Goal: Task Accomplishment & Management: Manage account settings

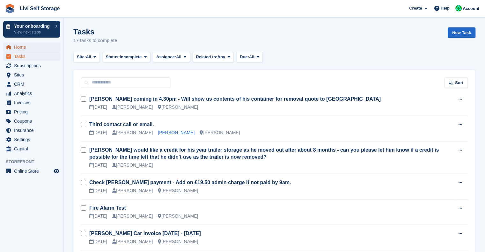
click at [21, 48] on span "Home" at bounding box center [33, 47] width 38 height 9
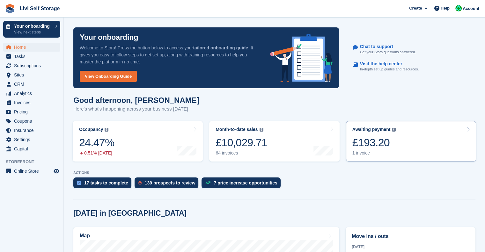
click at [365, 147] on div "£193.20" at bounding box center [374, 142] width 44 height 13
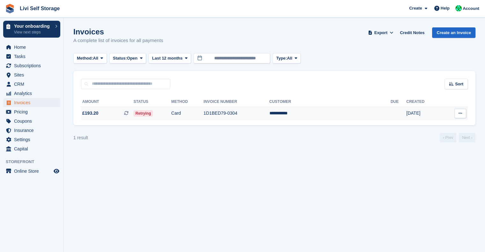
click at [317, 115] on td "**********" at bounding box center [329, 113] width 121 height 13
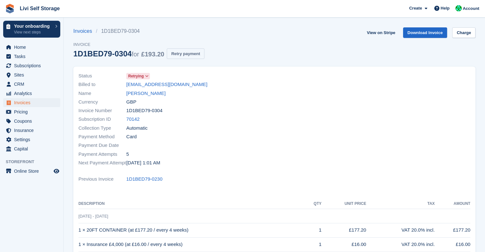
click at [183, 56] on button "Retry payment" at bounding box center [186, 53] width 38 height 11
click at [141, 181] on link "1D1BED79-0230" at bounding box center [144, 179] width 36 height 7
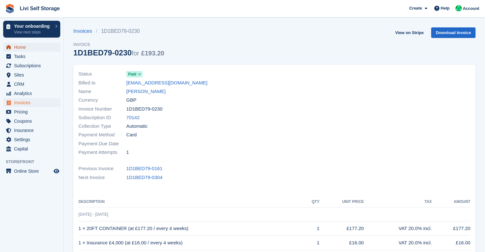
click at [18, 48] on span "Home" at bounding box center [33, 47] width 38 height 9
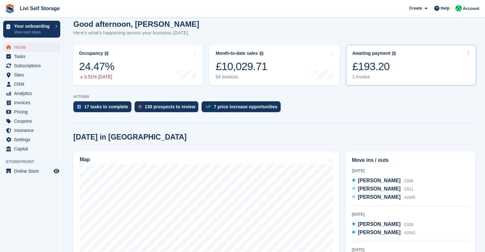
scroll to position [57, 0]
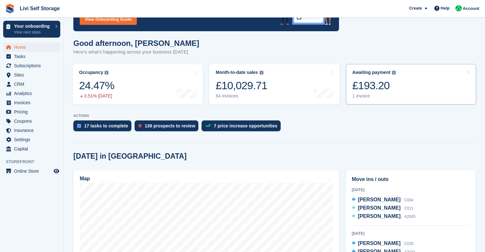
click at [363, 90] on div "£193.20" at bounding box center [374, 85] width 44 height 13
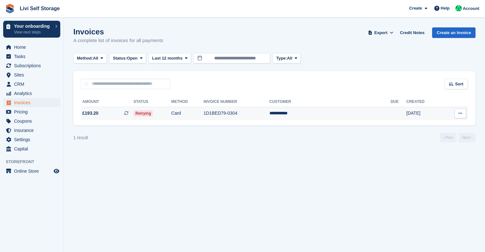
click at [458, 117] on button at bounding box center [460, 114] width 12 height 10
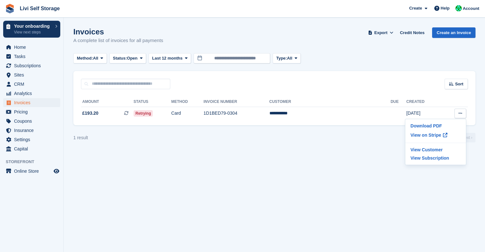
click at [350, 154] on section "Invoices A complete list of invoices for all payments Export Export Invoices Ex…" at bounding box center [274, 126] width 421 height 252
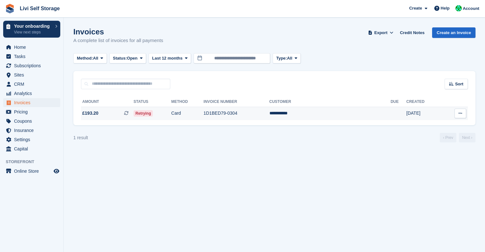
click at [253, 113] on td "1D1BED79-0304" at bounding box center [236, 113] width 66 height 13
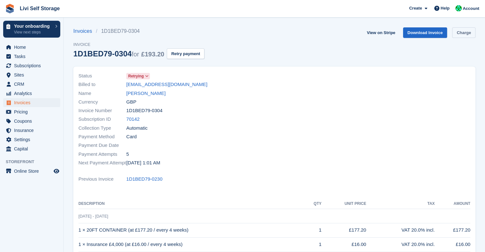
click at [464, 34] on link "Charge" at bounding box center [463, 32] width 23 height 11
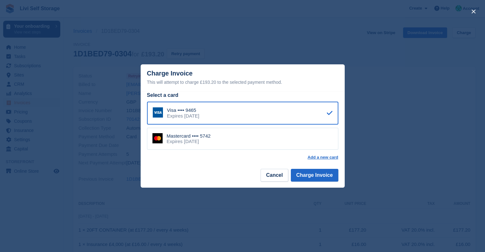
click at [221, 134] on div "Mastercard •••• 5742 Expires [DATE]" at bounding box center [242, 139] width 191 height 22
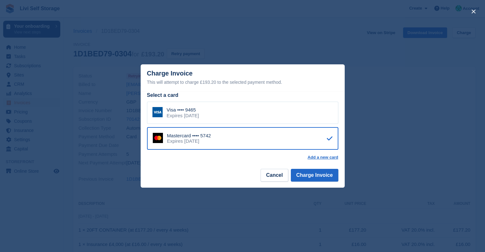
click at [396, 111] on div "close" at bounding box center [242, 126] width 485 height 252
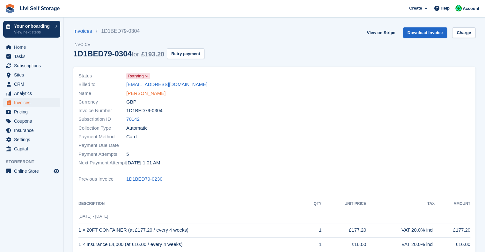
click at [139, 96] on link "[PERSON_NAME]" at bounding box center [145, 93] width 39 height 7
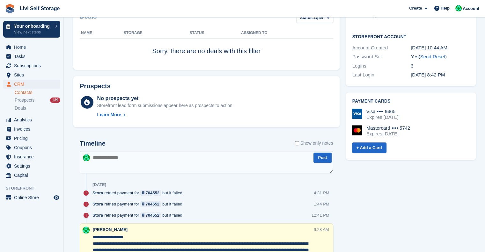
scroll to position [262, 0]
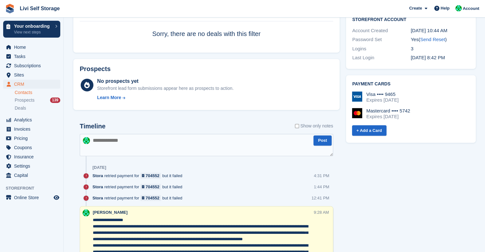
click at [154, 139] on textarea at bounding box center [206, 145] width 253 height 22
type textarea "*"
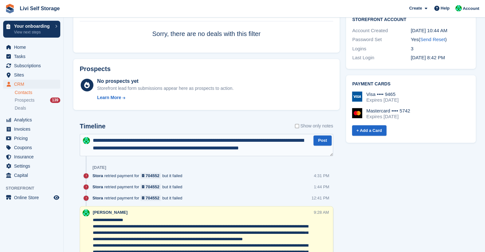
type textarea "**********"
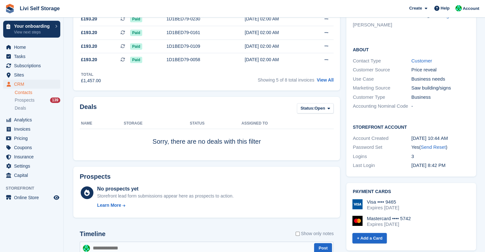
scroll to position [0, 0]
